Goal: Task Accomplishment & Management: Manage account settings

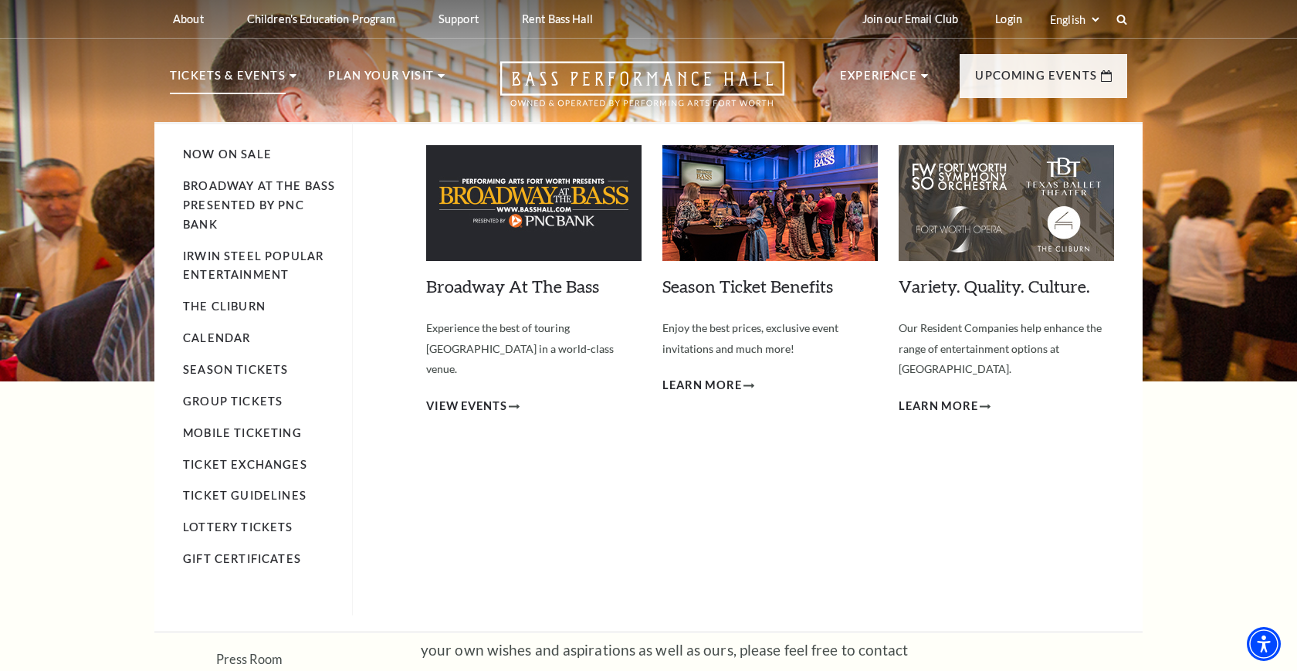
click at [233, 75] on p "Tickets & Events" at bounding box center [228, 80] width 116 height 28
click at [492, 397] on span "View Events" at bounding box center [466, 406] width 81 height 19
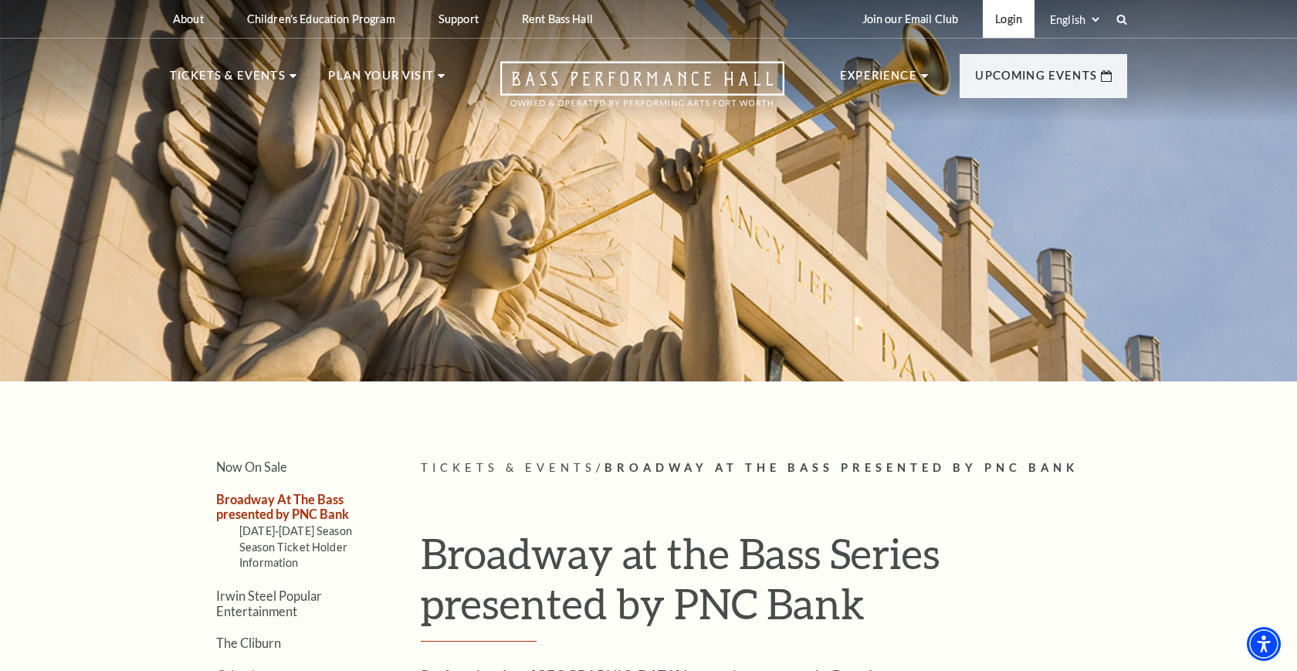
click at [1011, 20] on link "Login" at bounding box center [1009, 19] width 52 height 38
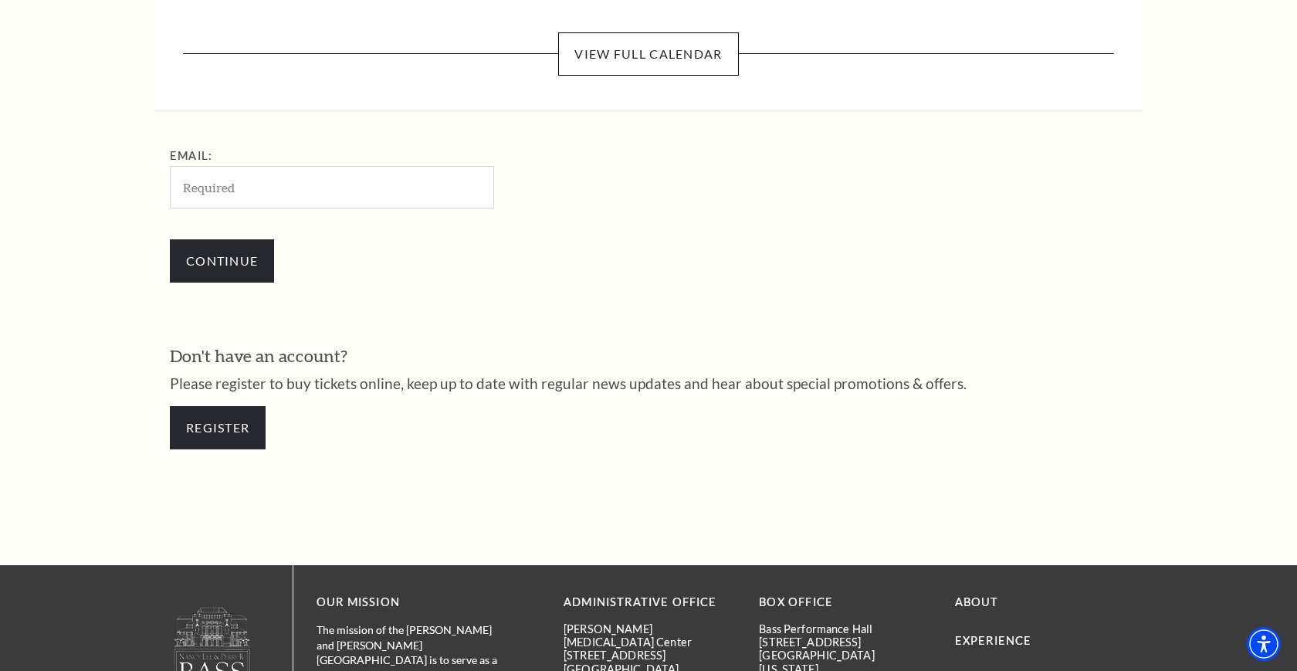
scroll to position [482, 0]
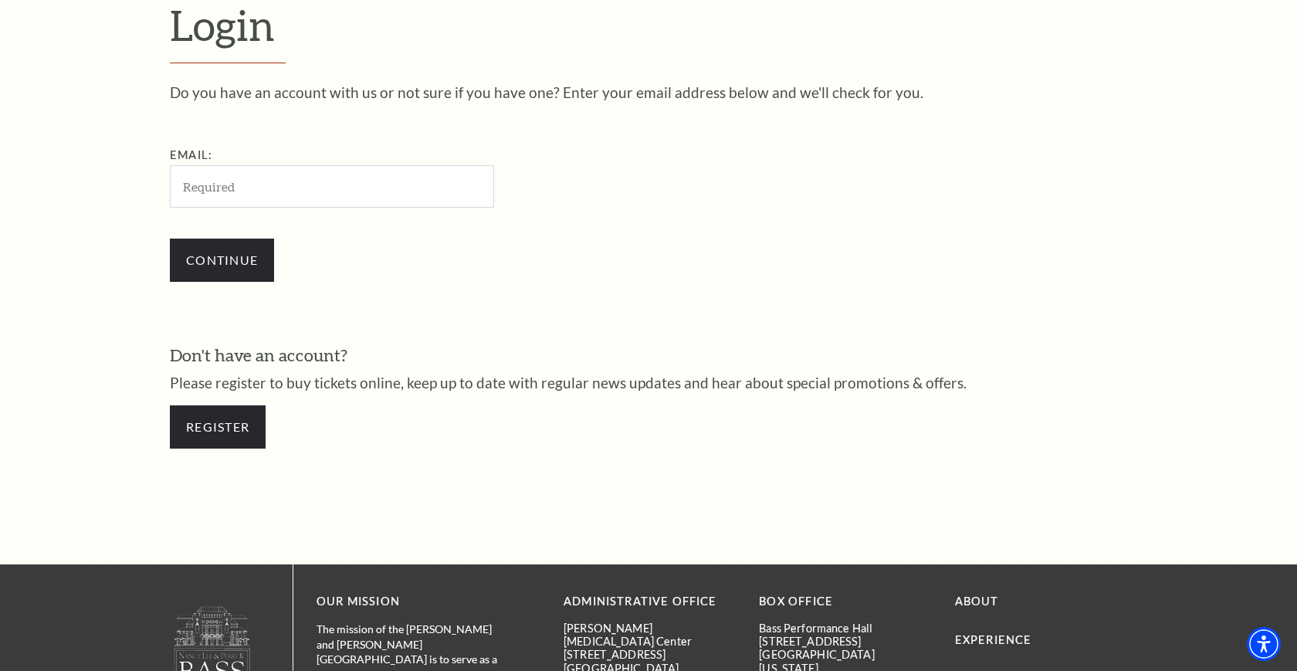
click at [360, 203] on input "Email:" at bounding box center [332, 186] width 324 height 42
type input "[EMAIL_ADDRESS][DOMAIN_NAME]"
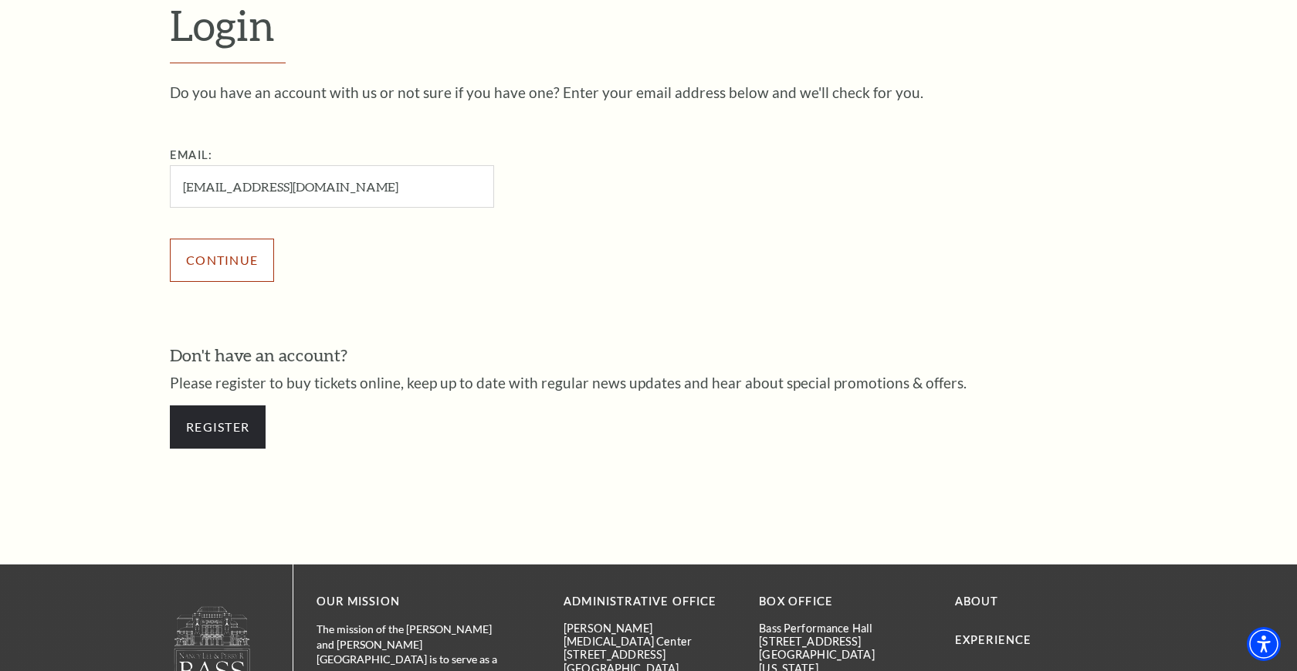
click at [237, 269] on input "Continue" at bounding box center [222, 259] width 104 height 43
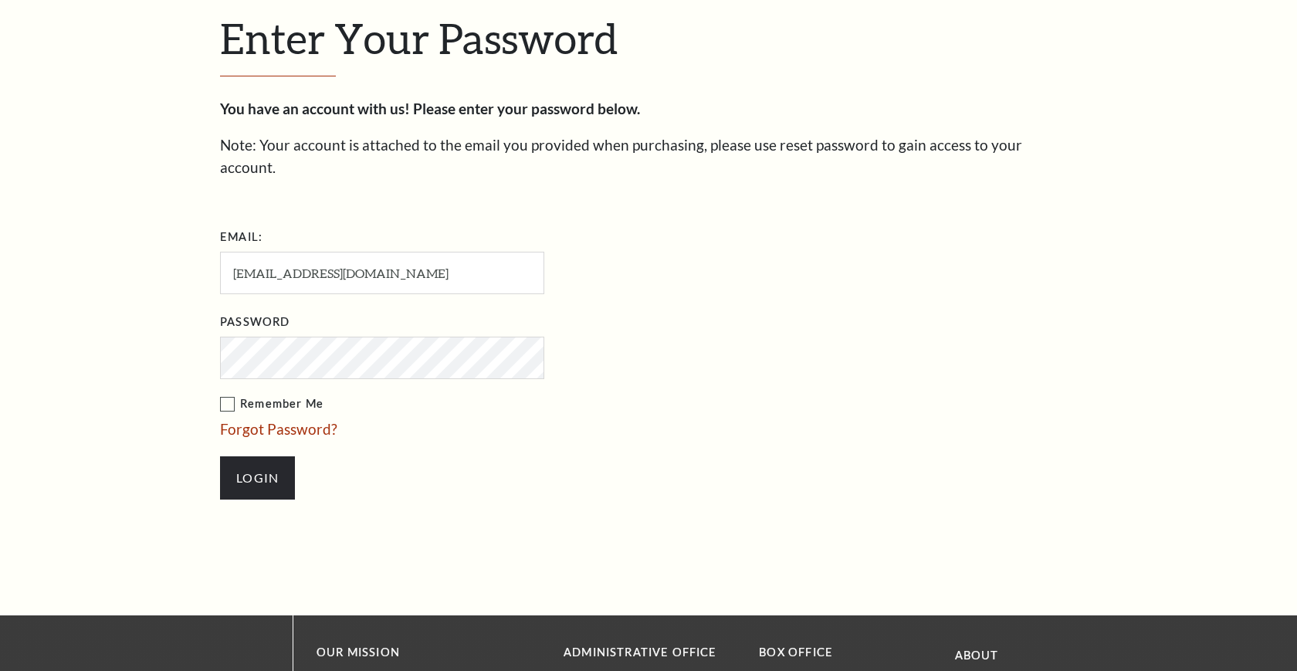
scroll to position [496, 0]
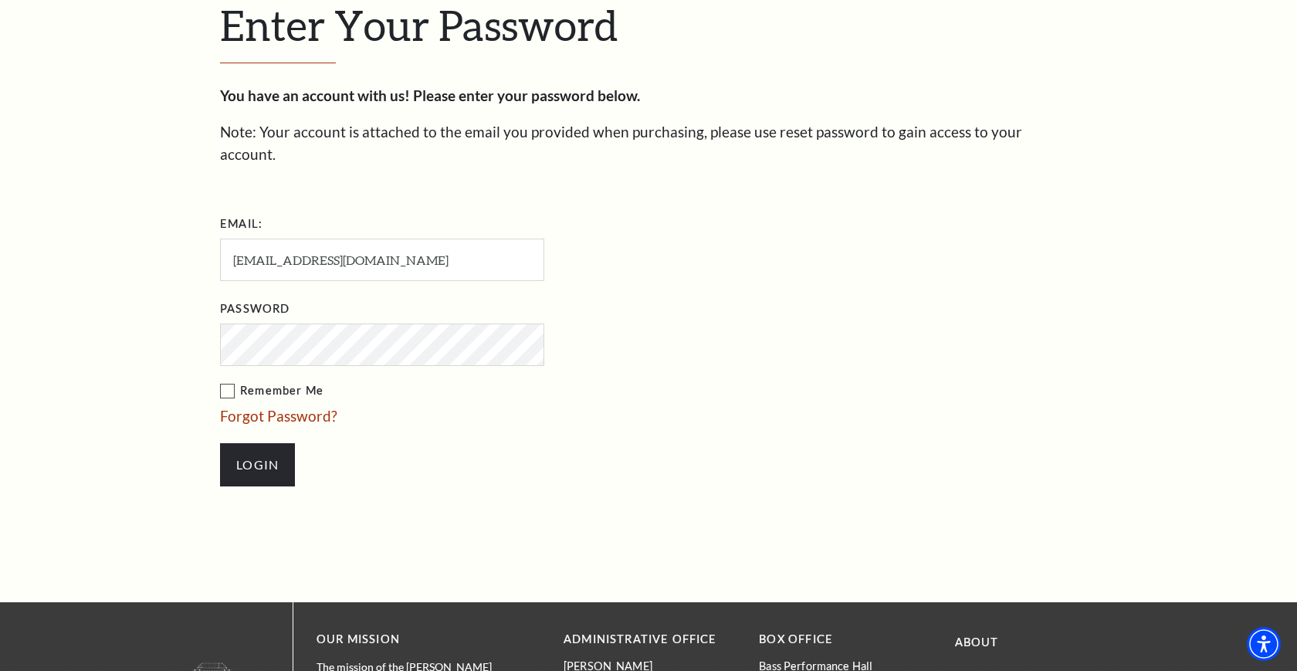
click at [228, 381] on label "Remember Me" at bounding box center [459, 390] width 479 height 19
click at [0, 0] on input "Remember Me" at bounding box center [0, 0] width 0 height 0
click at [245, 443] on input "Login" at bounding box center [257, 464] width 75 height 43
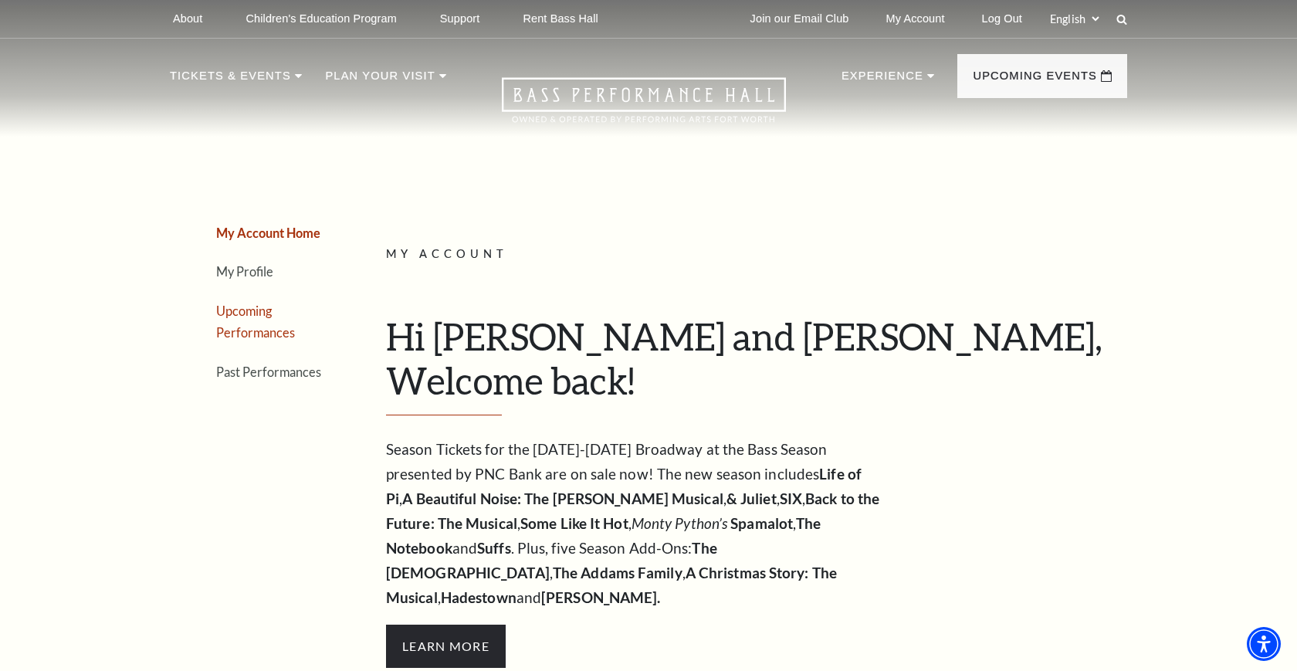
click at [258, 312] on link "Upcoming Performances" at bounding box center [255, 321] width 79 height 37
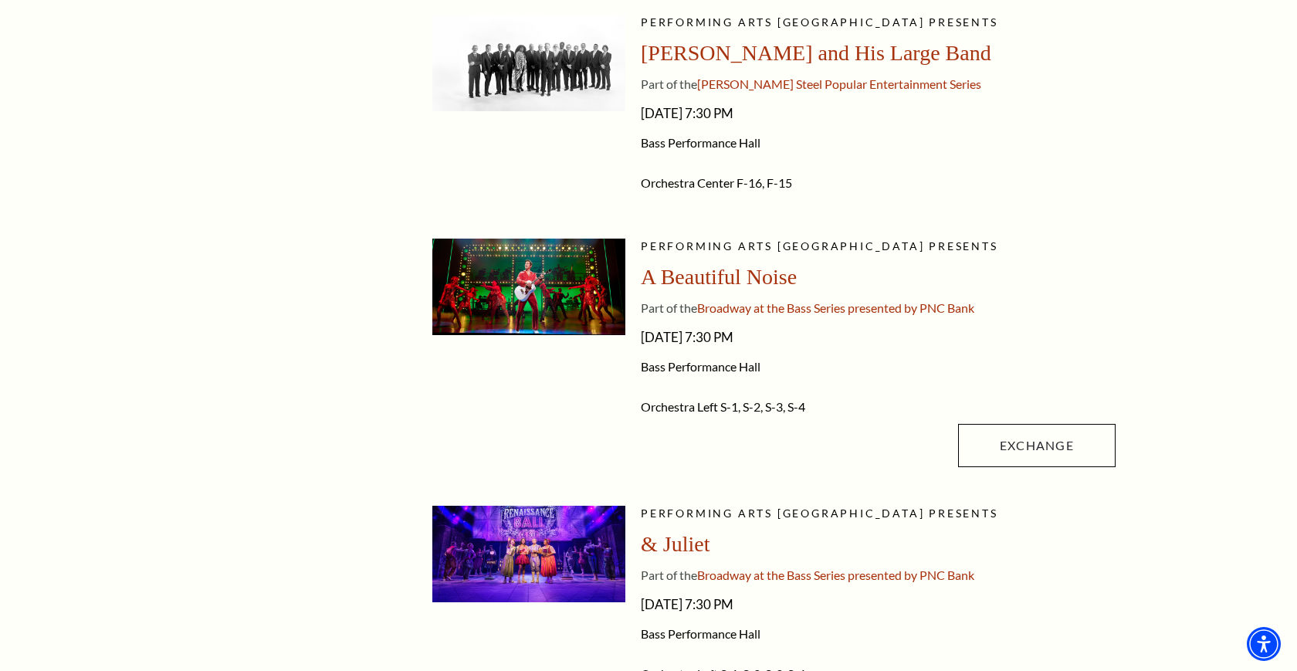
scroll to position [692, 0]
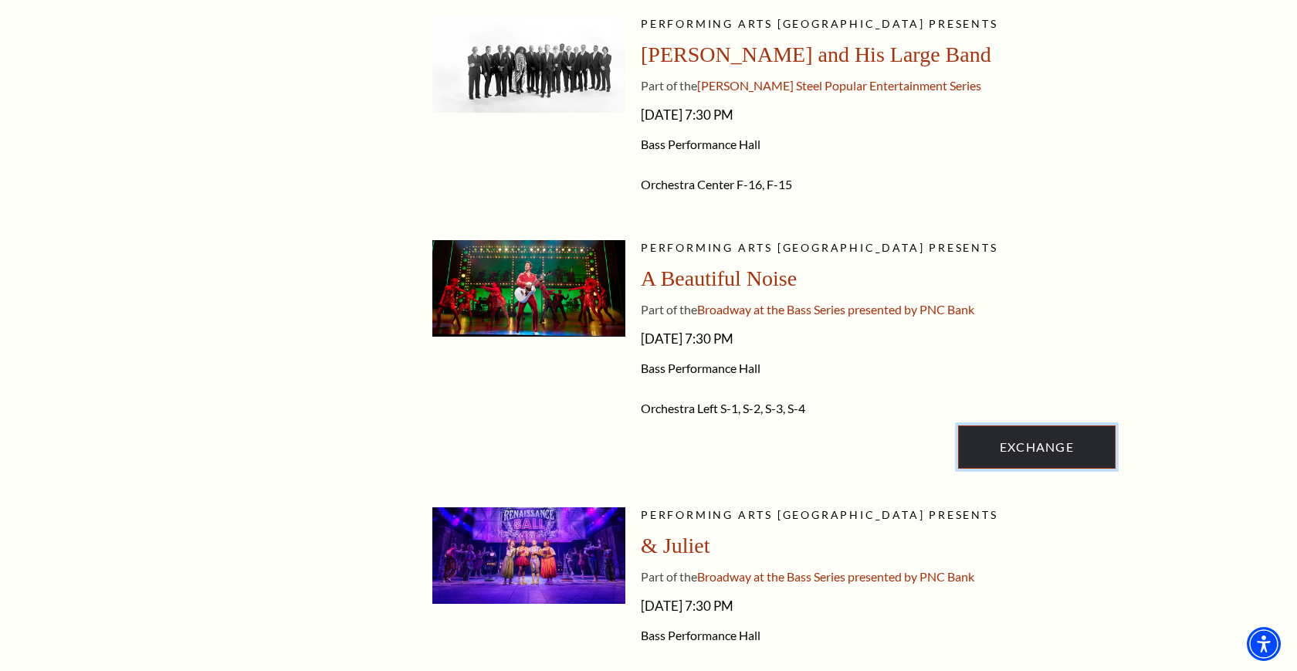
click at [1017, 452] on link "Exchange" at bounding box center [1036, 446] width 157 height 43
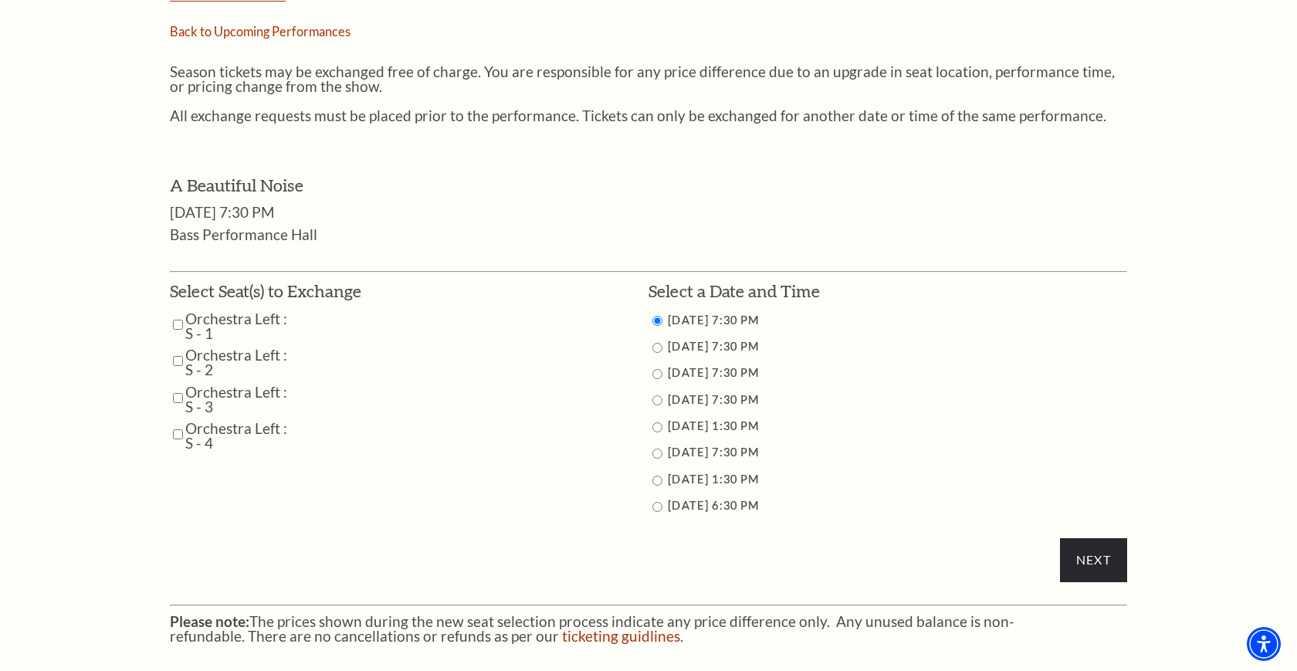
scroll to position [624, 0]
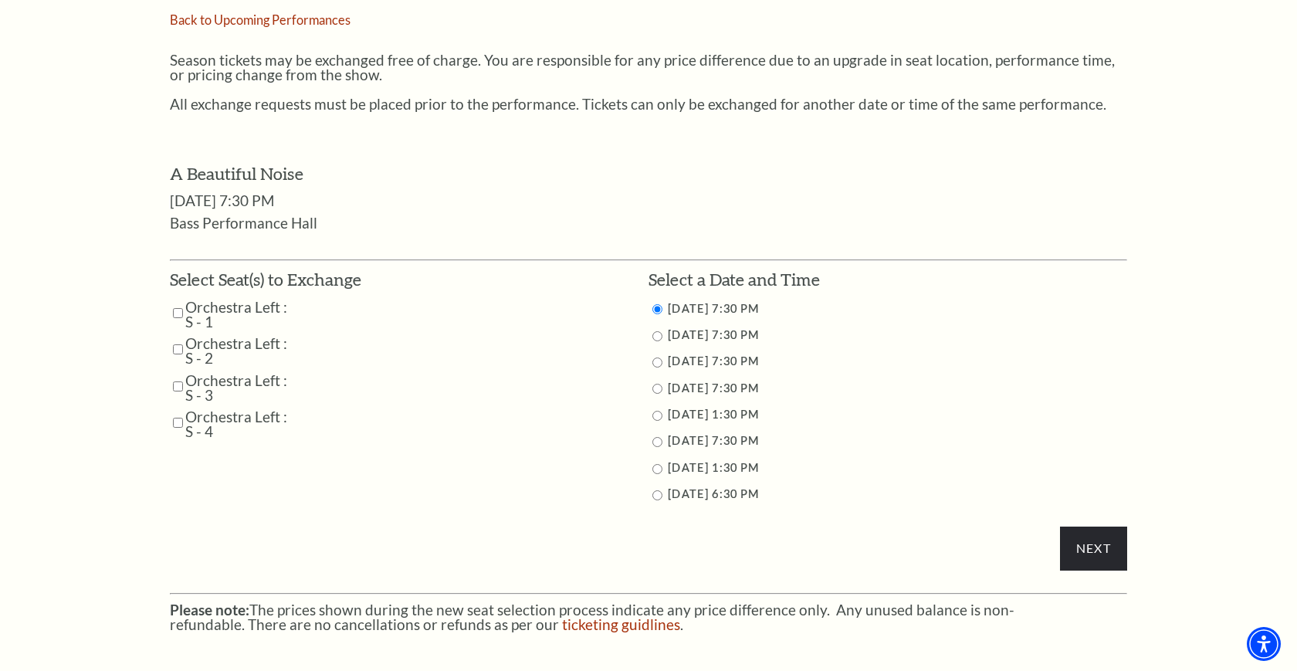
click at [652, 362] on input "10/30/2025 7:30 PM" at bounding box center [657, 362] width 10 height 10
radio input "true"
click at [661, 388] on input "10/31/2025 7:30 PM" at bounding box center [657, 389] width 10 height 10
radio input "true"
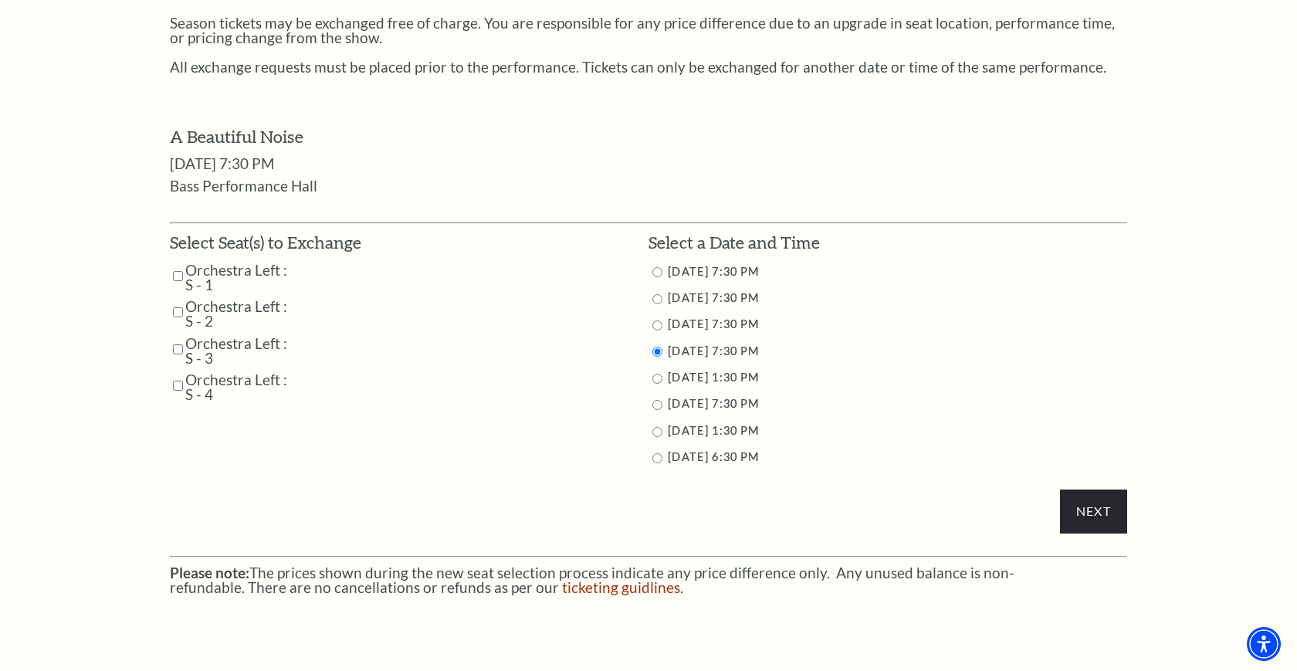
scroll to position [663, 0]
click at [179, 277] on input "Orchestra Left : S - 1" at bounding box center [178, 274] width 10 height 27
checkbox input "true"
click at [181, 313] on input "Orchestra Left : S - 2" at bounding box center [178, 310] width 10 height 27
checkbox input "true"
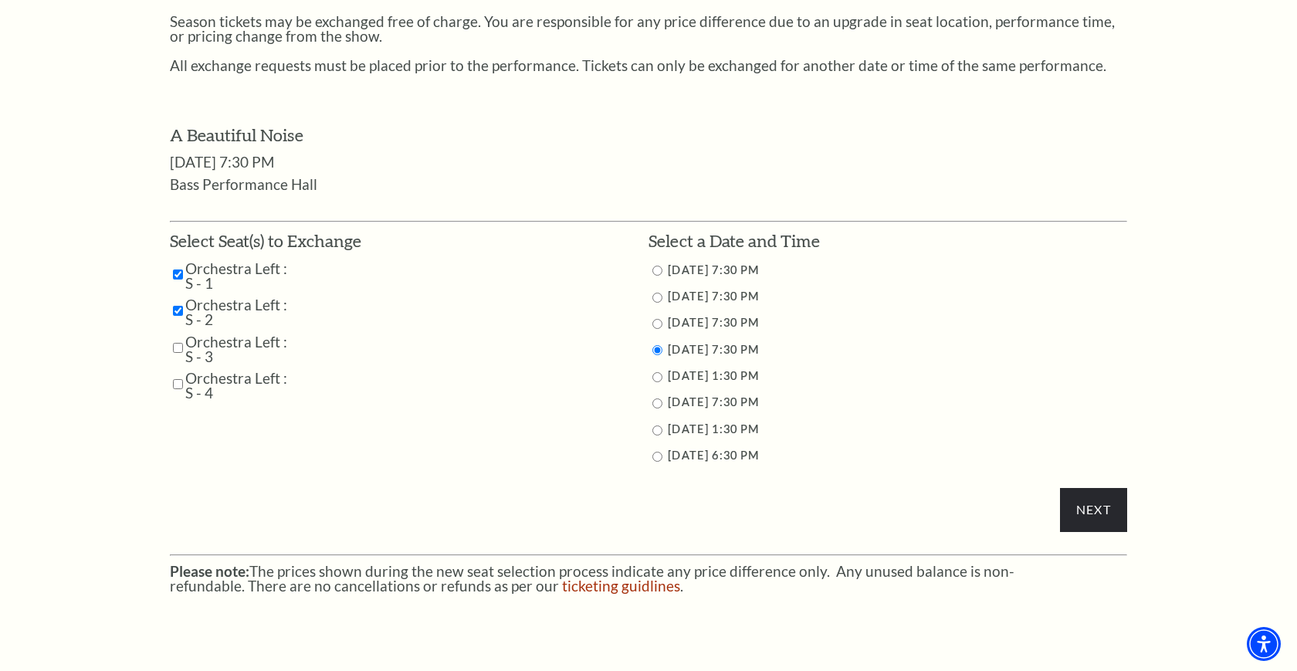
click at [178, 348] on input "Orchestra Left : S - 3" at bounding box center [178, 347] width 10 height 27
checkbox input "true"
click at [176, 384] on input "Orchestra Left : S - 4" at bounding box center [178, 383] width 10 height 27
checkbox input "true"
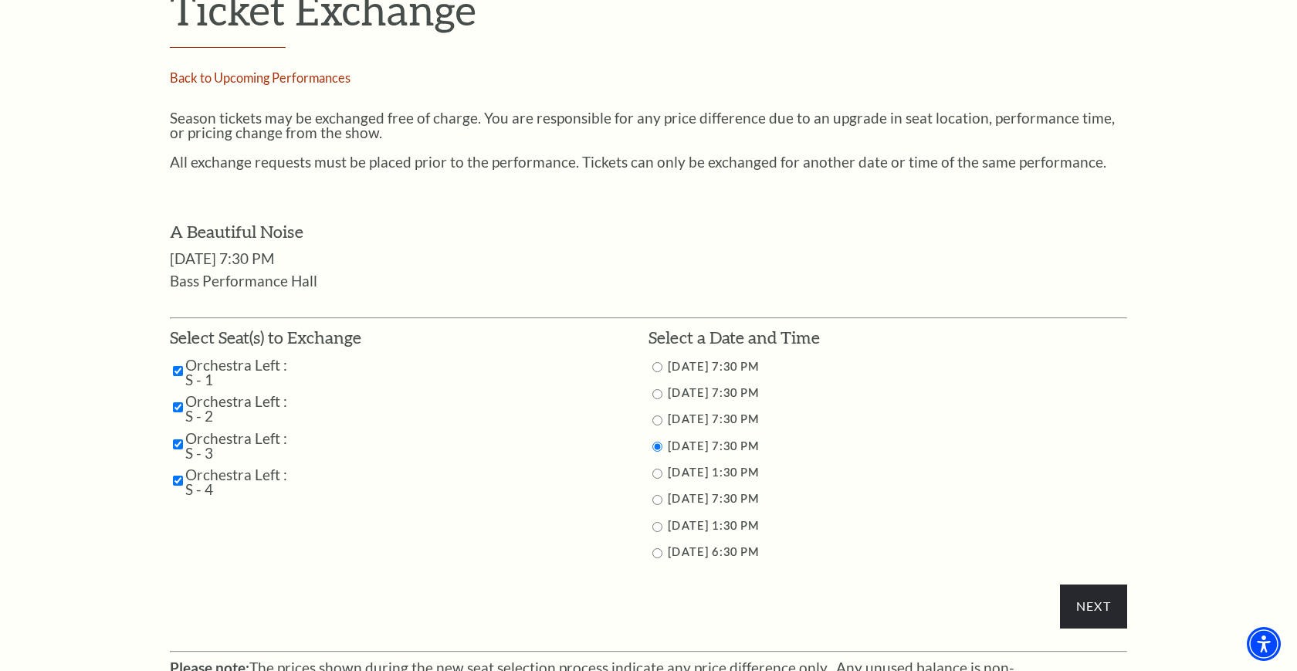
scroll to position [566, 0]
click at [1076, 601] on input "Next" at bounding box center [1093, 606] width 67 height 43
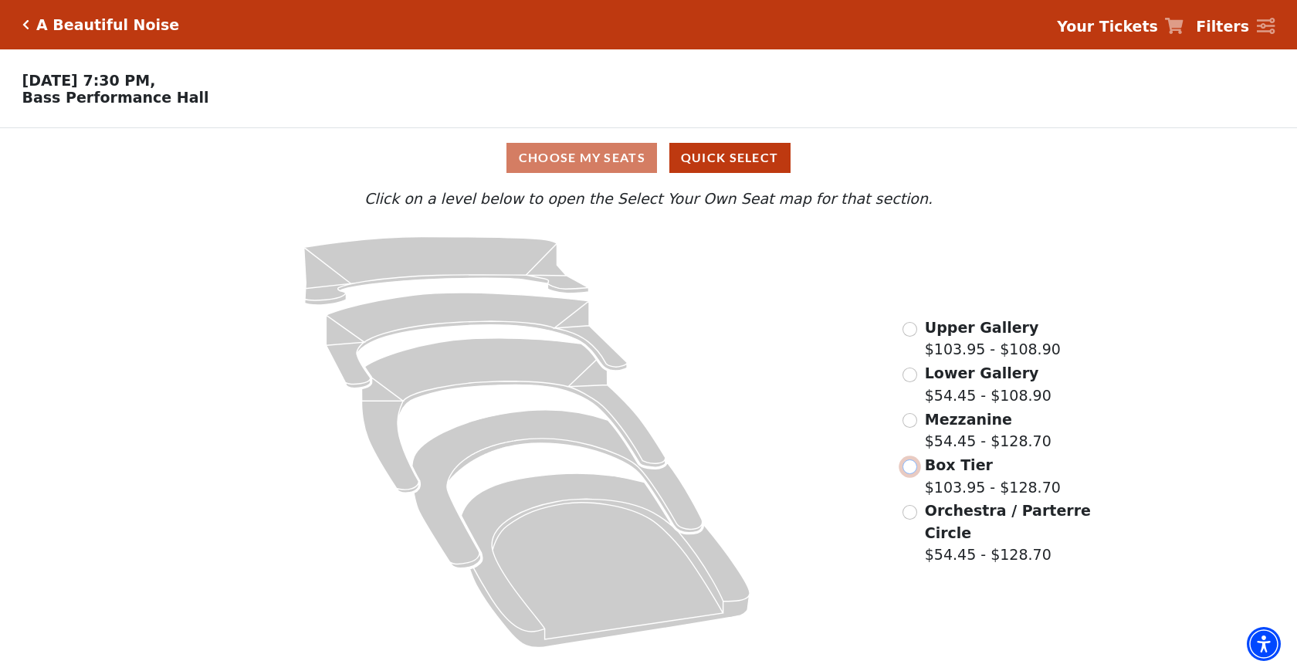
click at [909, 469] on input "Box Tier$103.95 - $128.70\a" at bounding box center [909, 466] width 15 height 15
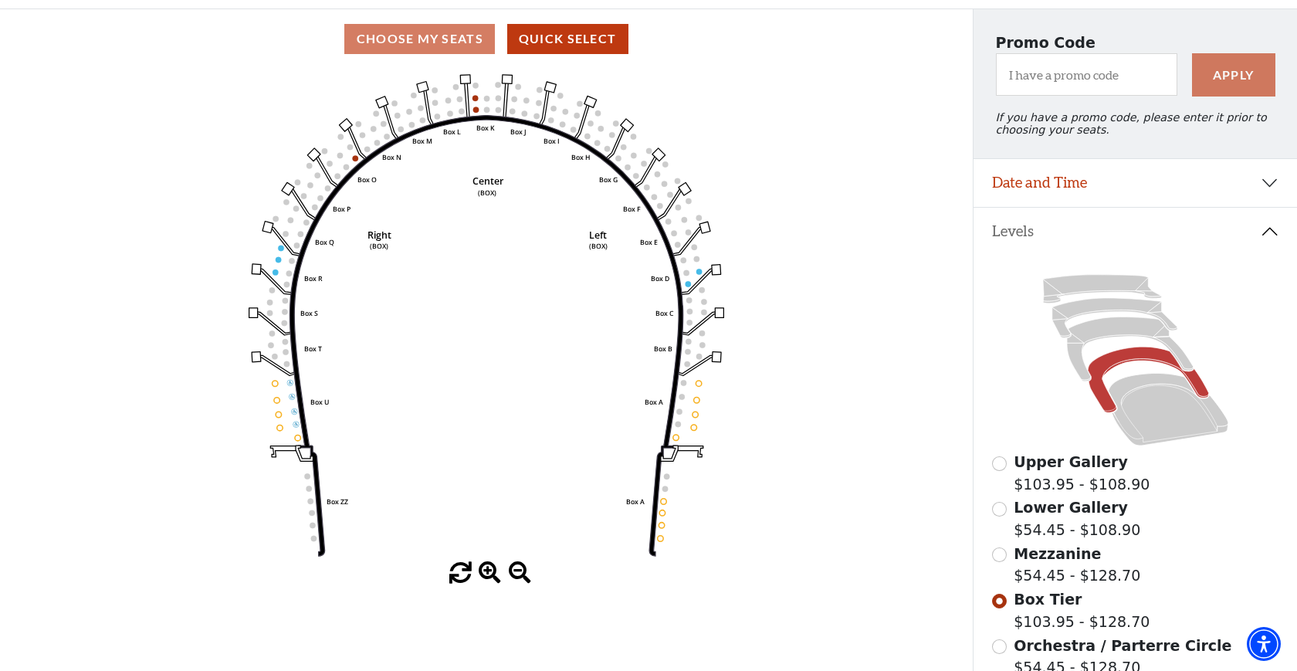
scroll to position [118, 0]
